Goal: Task Accomplishment & Management: Use online tool/utility

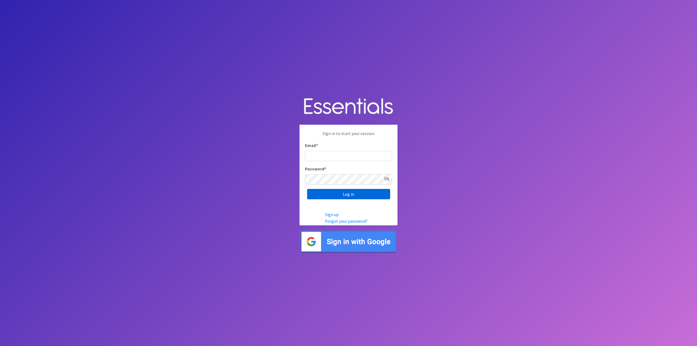
type input "[EMAIL_ADDRESS][DOMAIN_NAME]"
click at [362, 193] on input "Log in" at bounding box center [348, 194] width 83 height 10
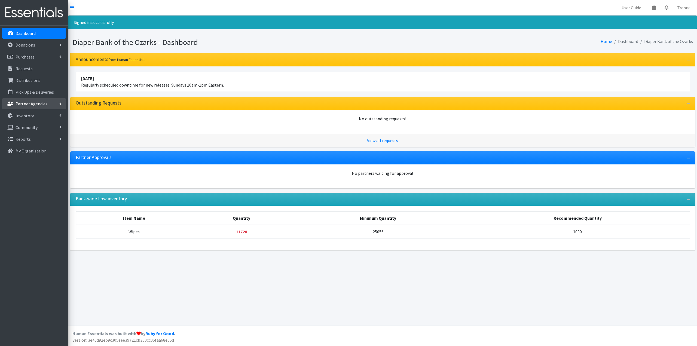
click at [27, 105] on p "Partner Agencies" at bounding box center [32, 103] width 32 height 5
click at [27, 114] on link "All Partners" at bounding box center [34, 115] width 64 height 11
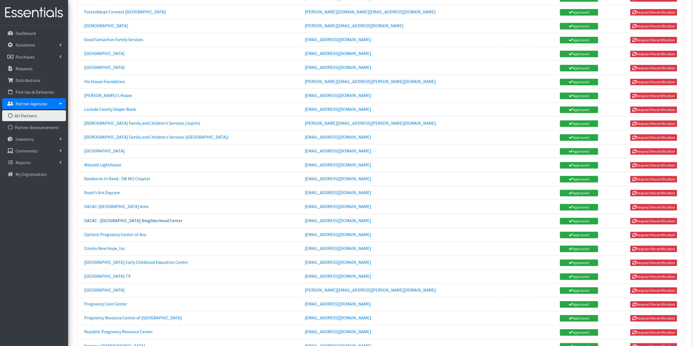
scroll to position [463, 0]
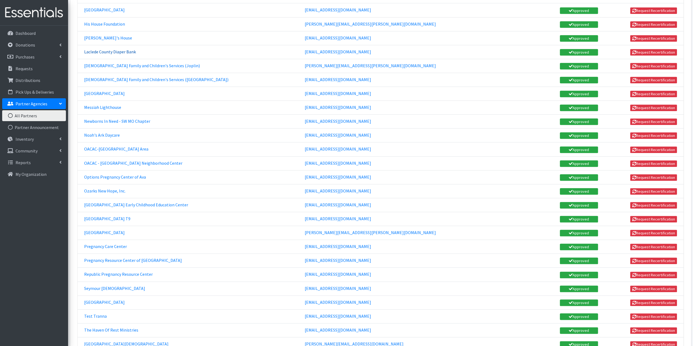
click at [106, 49] on link "Laclede County Diaper Bank" at bounding box center [110, 51] width 52 height 5
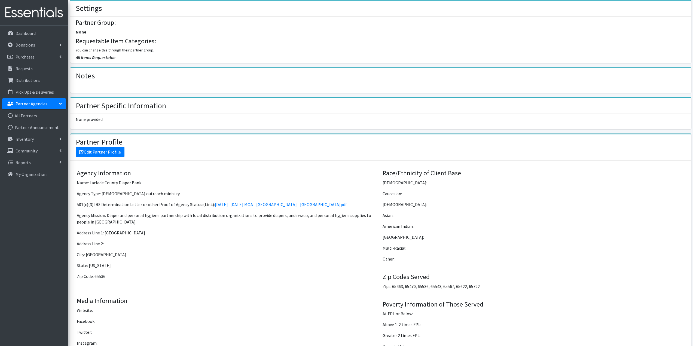
scroll to position [299, 0]
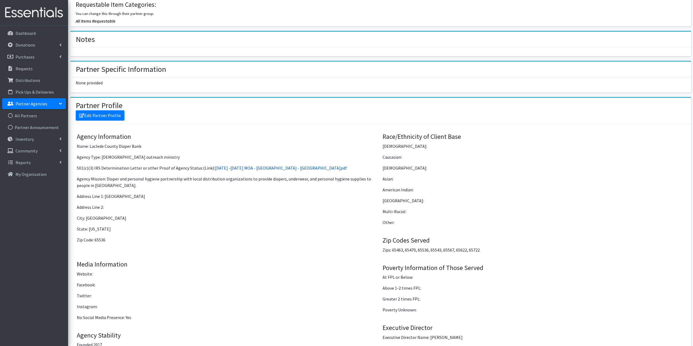
click at [234, 166] on link "2024 -2025 MOA - Hubs - Laclede County.pdf" at bounding box center [281, 167] width 132 height 5
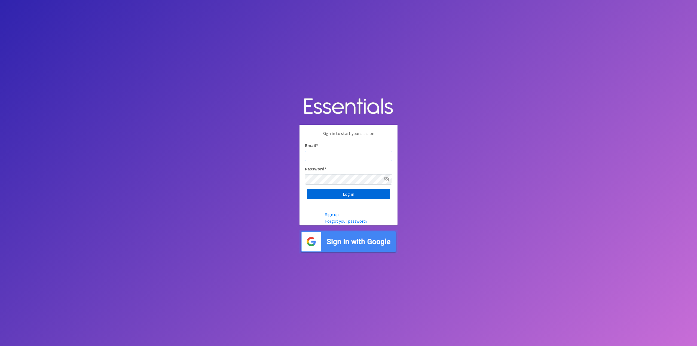
type input "tshaughnessy@ccozarks.org"
click at [356, 190] on input "Log in" at bounding box center [348, 194] width 83 height 10
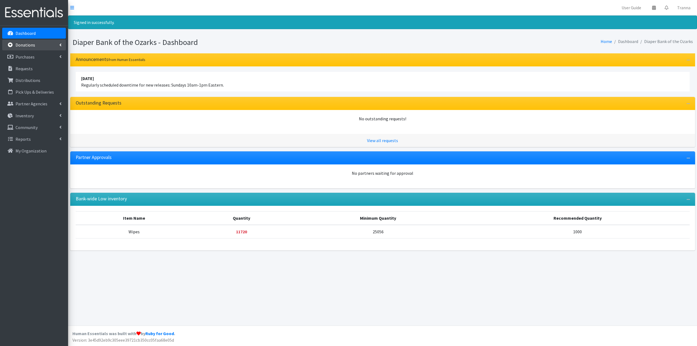
click at [29, 45] on p "Donations" at bounding box center [26, 44] width 20 height 5
click at [27, 56] on link "All Donations" at bounding box center [34, 56] width 64 height 11
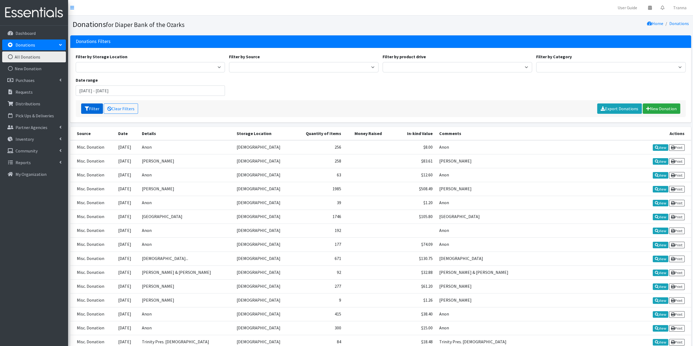
click at [93, 106] on button "Filter" at bounding box center [92, 108] width 22 height 10
click at [124, 108] on link "Clear Filters" at bounding box center [121, 108] width 34 height 10
click at [157, 90] on input "[DATE] - [DATE]" at bounding box center [150, 90] width 149 height 10
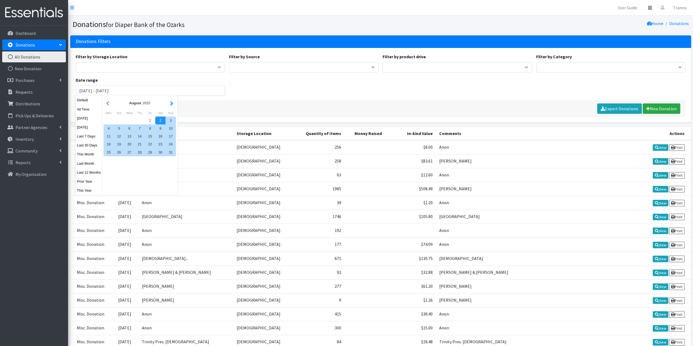
click at [170, 104] on button "button" at bounding box center [172, 103] width 6 height 7
click at [106, 120] on div "1" at bounding box center [108, 121] width 10 height 8
drag, startPoint x: 106, startPoint y: 120, endPoint x: 121, endPoint y: 155, distance: 37.7
click at [121, 155] on div "1 2 3 4 5 6 7 8 9 10 11 12 13 14 15 16 17 18 19 20 21 22 23 24 25 26 27 28 29 30" at bounding box center [139, 137] width 72 height 40
click at [121, 155] on div "30" at bounding box center [119, 152] width 10 height 8
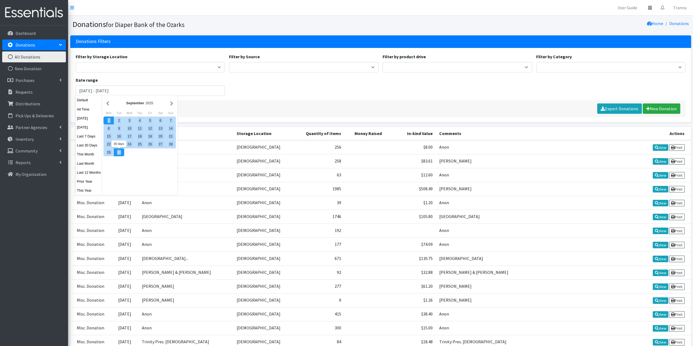
type input "September 1, 2025 - September 30, 2025"
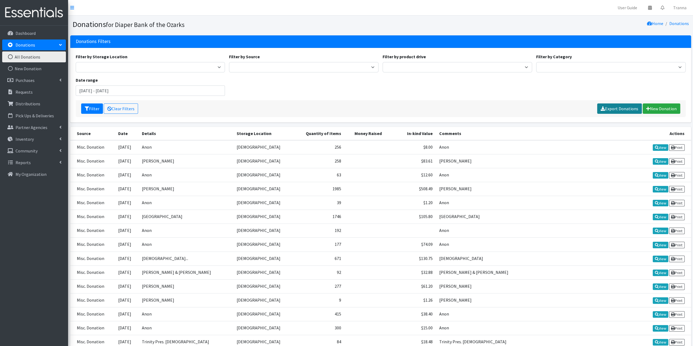
click at [622, 106] on link "Export Donations" at bounding box center [619, 108] width 45 height 10
click at [35, 58] on link "All Donations" at bounding box center [34, 56] width 64 height 11
click at [93, 109] on button "Filter" at bounding box center [92, 108] width 22 height 10
click at [88, 107] on icon "submit" at bounding box center [87, 108] width 4 height 4
click at [105, 90] on input "[DATE] - [DATE]" at bounding box center [150, 90] width 149 height 10
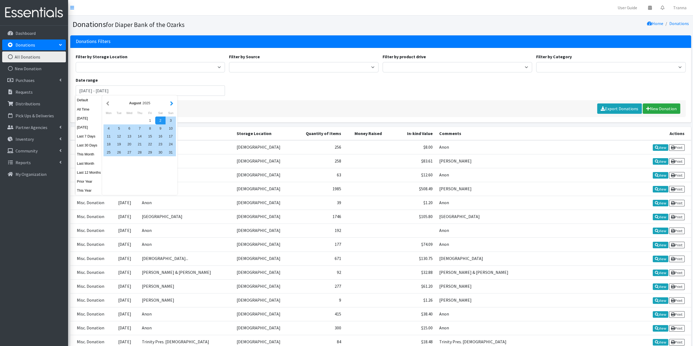
click at [172, 104] on button "button" at bounding box center [172, 103] width 6 height 7
click at [109, 120] on div "1" at bounding box center [108, 121] width 10 height 8
drag, startPoint x: 109, startPoint y: 120, endPoint x: 119, endPoint y: 154, distance: 35.9
click at [119, 154] on div "1 2 3 4 5 6 7 8 9 10 11 12 13 14 15 16 17 18 19 20 21 22 23 24 25 26 27 28 29 30" at bounding box center [139, 137] width 72 height 40
click at [119, 154] on div "30" at bounding box center [119, 152] width 10 height 8
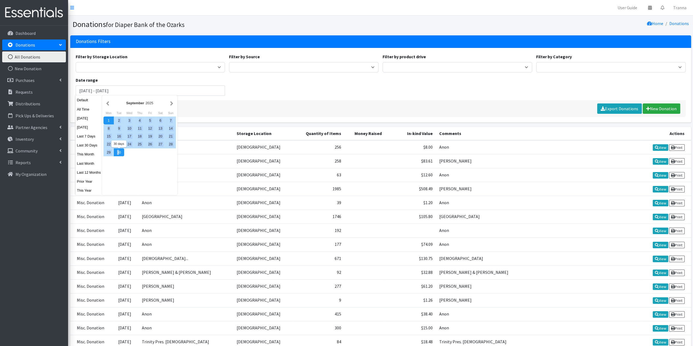
type input "September 1, 2025 - September 30, 2025"
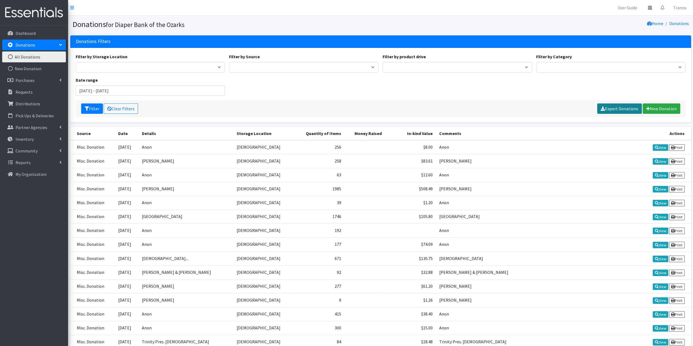
click at [619, 109] on link "Export Donations" at bounding box center [619, 108] width 45 height 10
